Goal: Information Seeking & Learning: Find specific fact

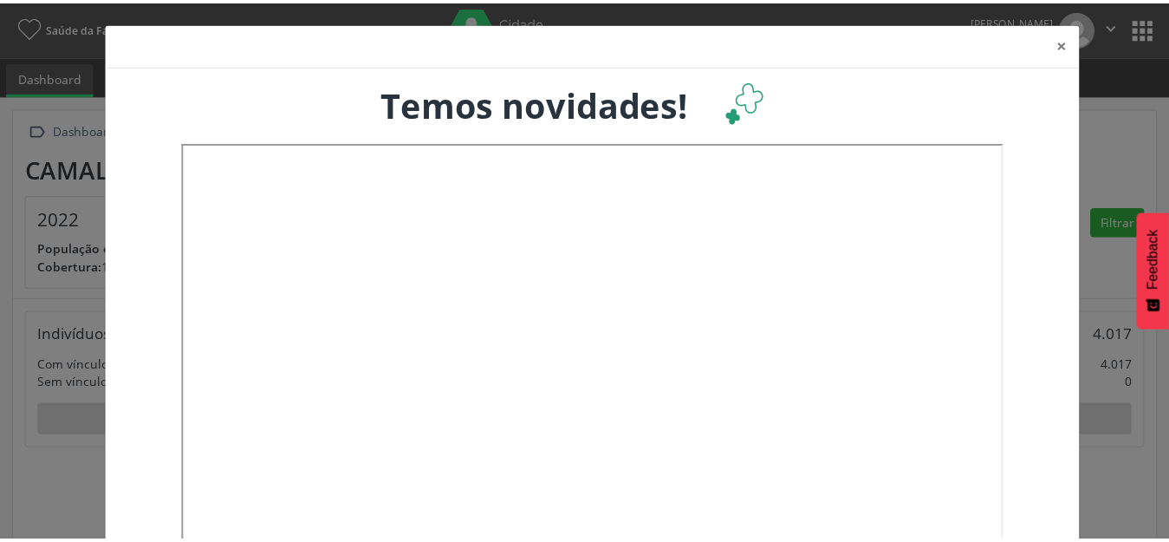
scroll to position [288, 387]
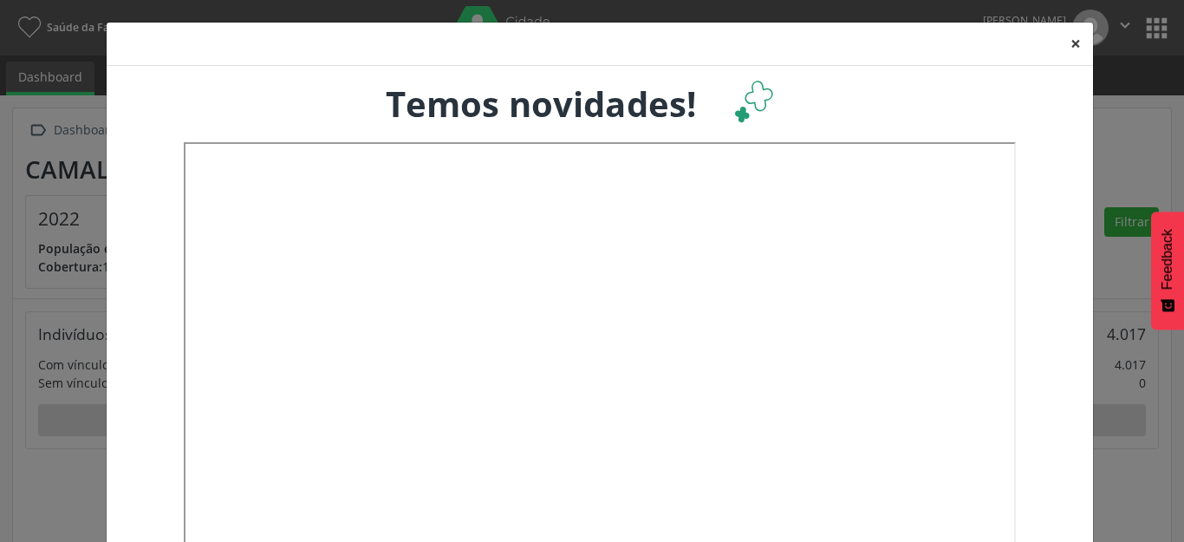
click at [1067, 42] on button "×" at bounding box center [1075, 44] width 35 height 42
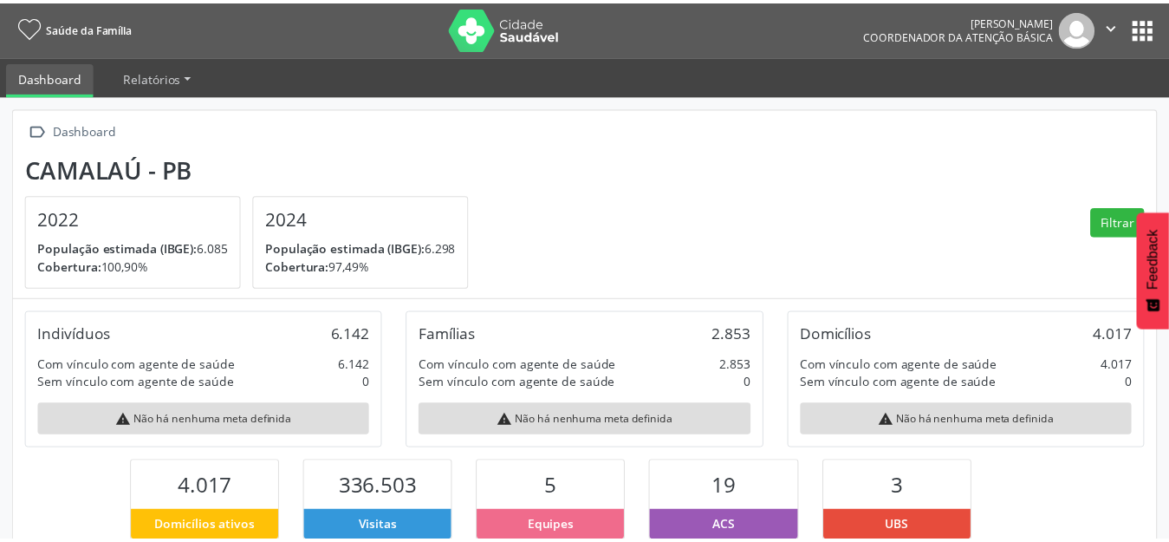
scroll to position [866375, 866281]
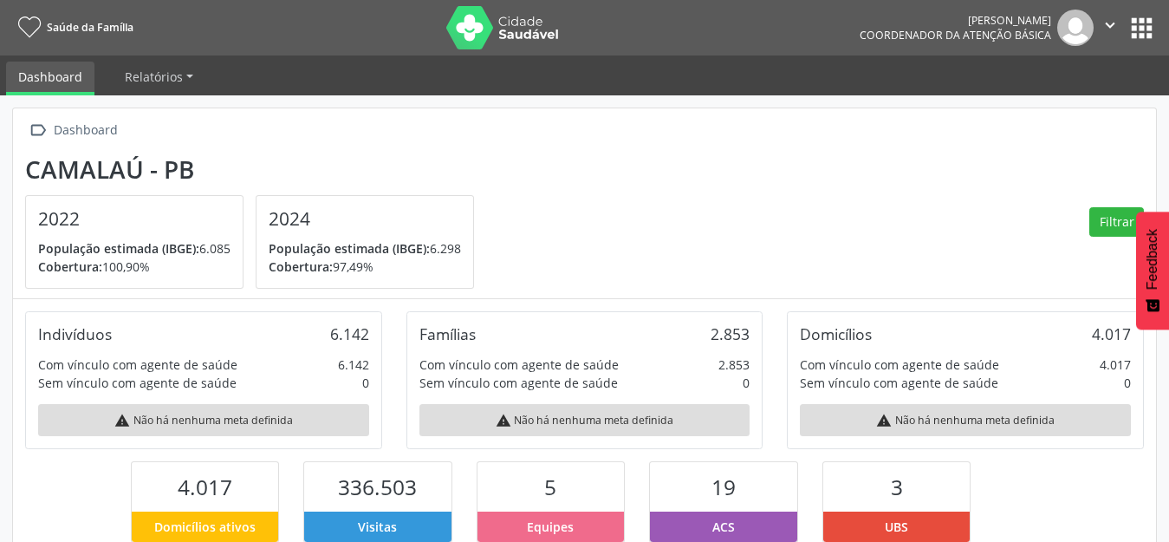
click at [647, 181] on section "Camalaú - PB 2022 População estimada (IBGE): 6.085 Cobertura: 100,90% 2024 Popu…" at bounding box center [584, 222] width 1119 height 134
click at [1139, 23] on button "apps" at bounding box center [1142, 28] width 30 height 30
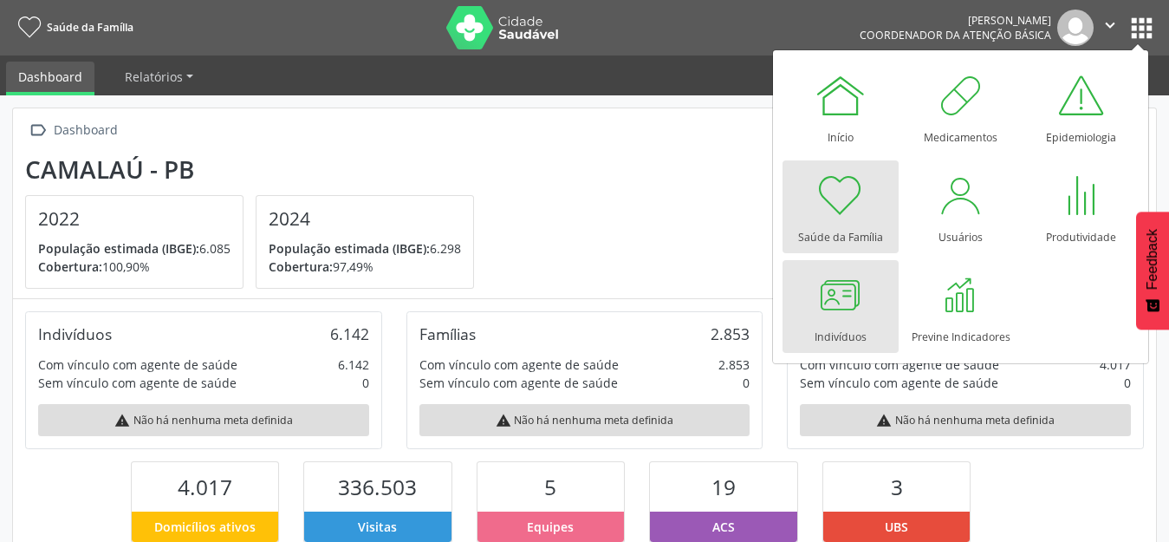
click at [842, 289] on div at bounding box center [841, 295] width 52 height 52
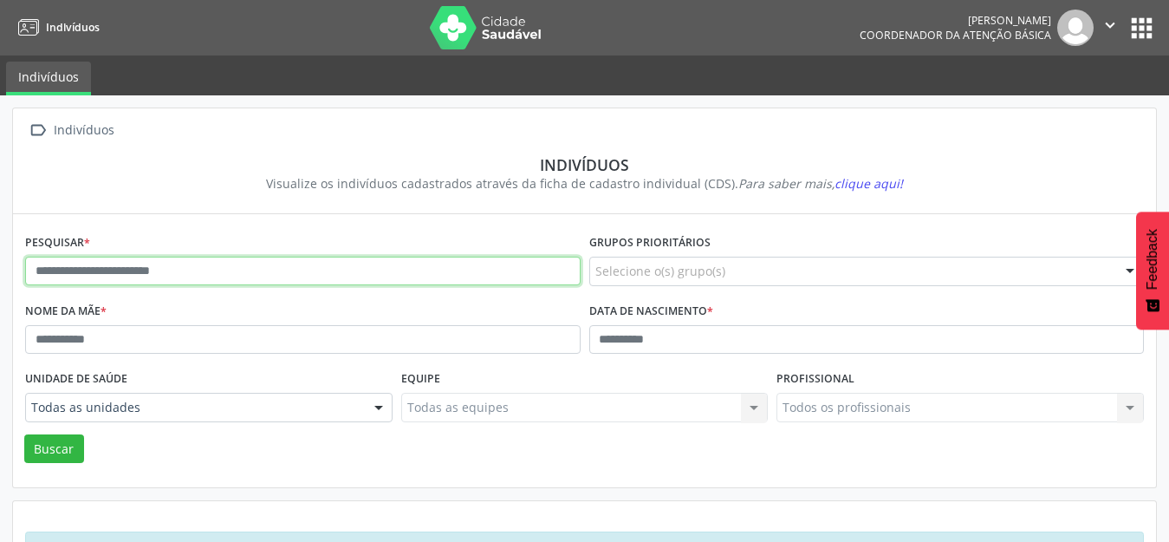
click at [113, 268] on input "text" at bounding box center [303, 271] width 556 height 29
paste input "**********"
click at [24, 434] on button "Buscar" at bounding box center [54, 448] width 60 height 29
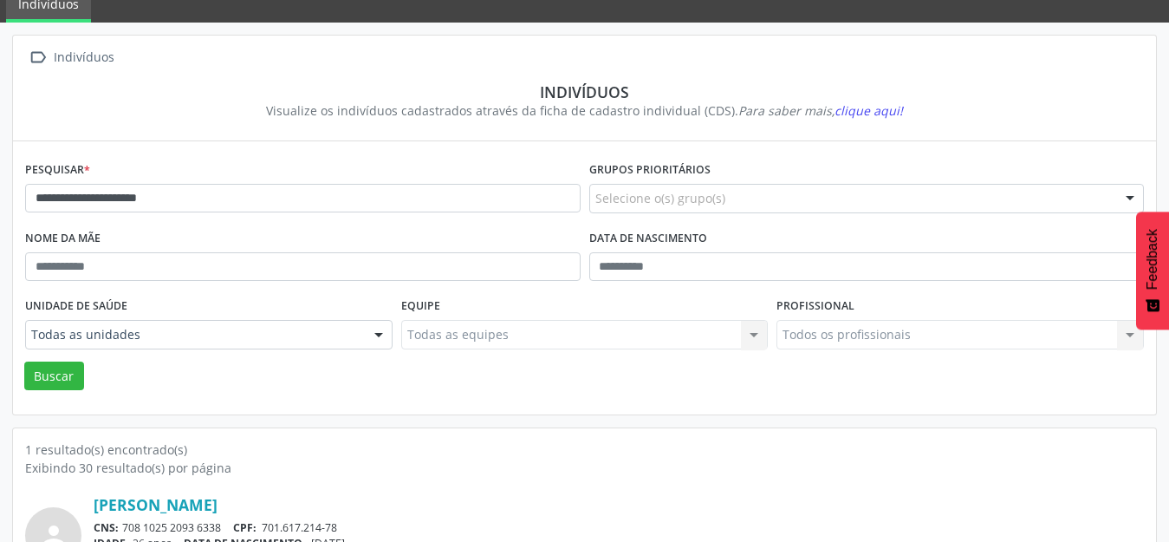
scroll to position [166, 0]
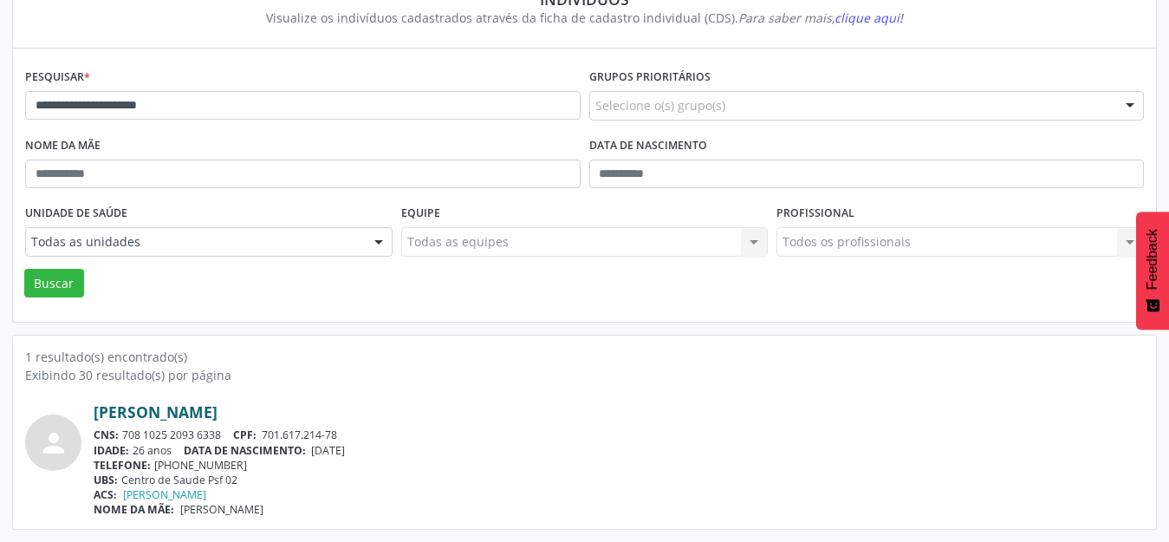
click at [141, 416] on link "[PERSON_NAME]" at bounding box center [156, 411] width 124 height 19
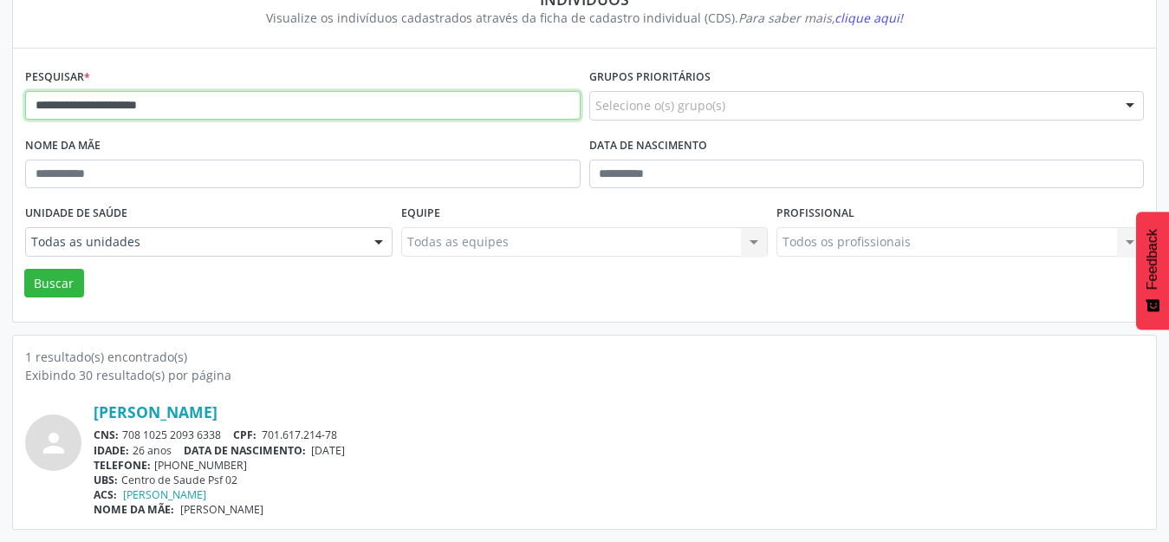
click at [105, 101] on input "**********" at bounding box center [303, 105] width 556 height 29
type input "**********"
click at [24, 269] on button "Buscar" at bounding box center [54, 283] width 60 height 29
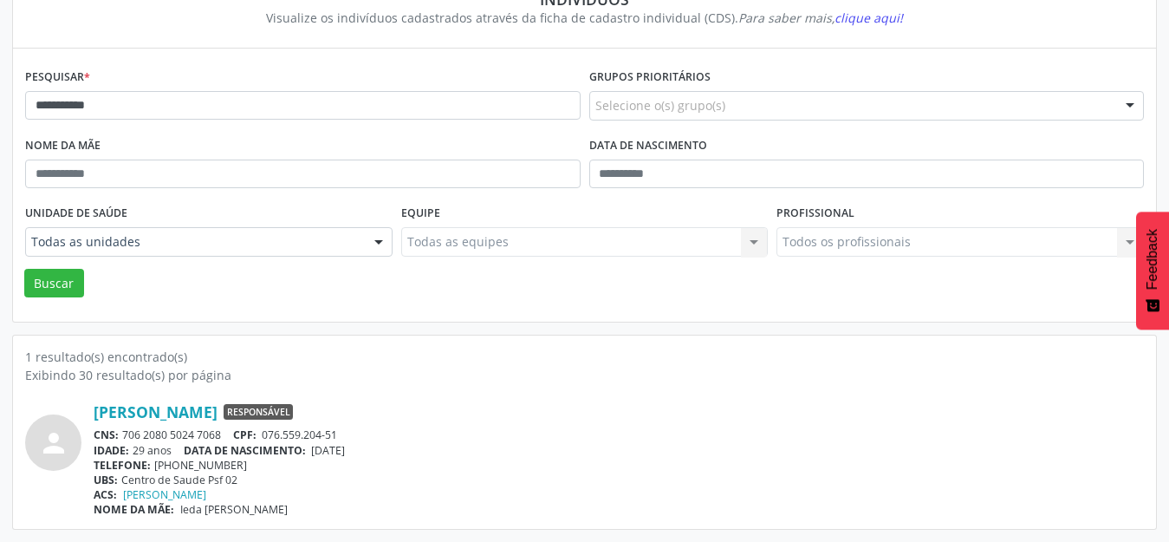
click at [607, 361] on div "1 resultado(s) encontrado(s)" at bounding box center [584, 357] width 1119 height 18
click at [165, 418] on link "[PERSON_NAME]" at bounding box center [156, 411] width 124 height 19
